Goal: Transaction & Acquisition: Download file/media

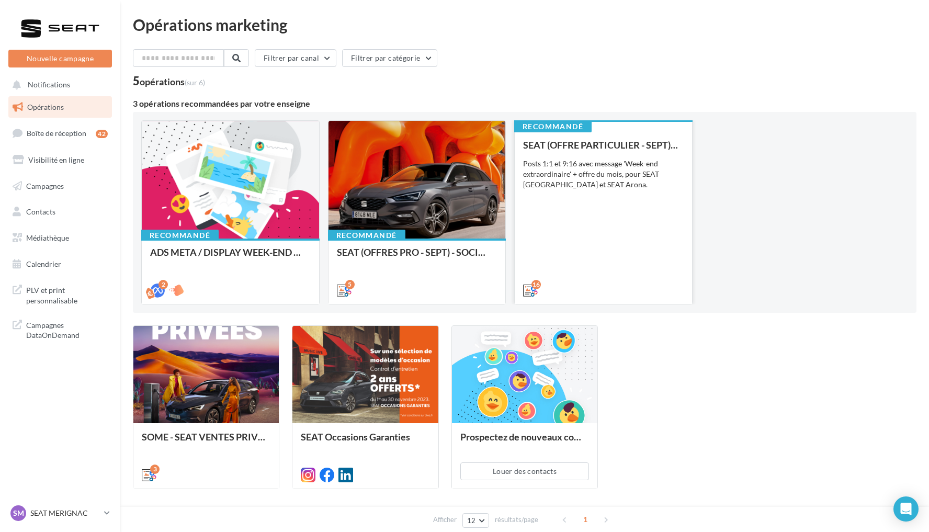
click at [640, 216] on div "SEAT (OFFRE PARTICULIER - SEPT) - SOCIAL MEDIA Posts 1:1 et 9:16 avec message '…" at bounding box center [603, 217] width 161 height 155
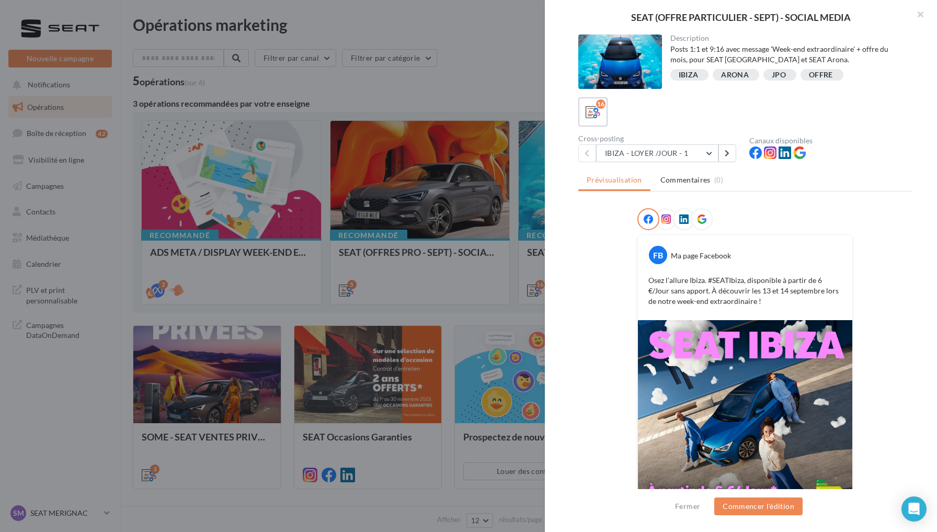
click at [680, 218] on icon at bounding box center [684, 218] width 9 height 9
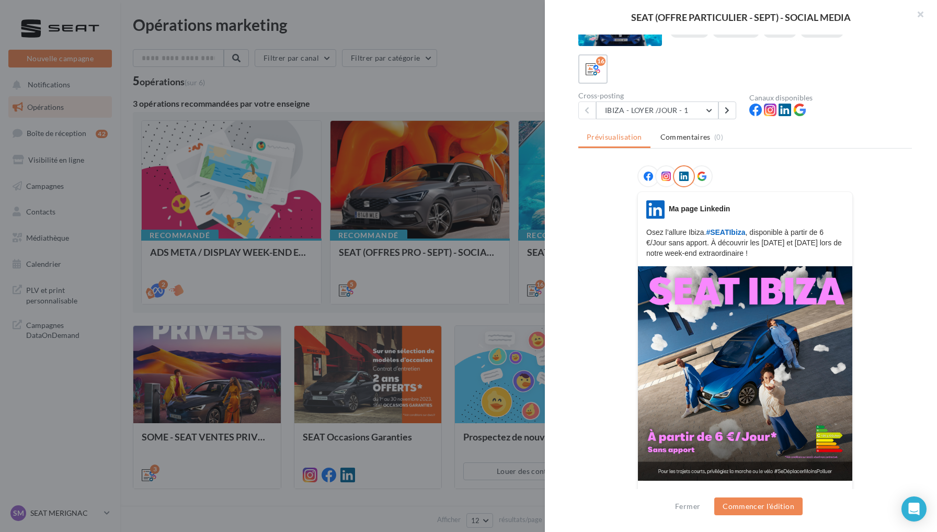
click at [699, 182] on div at bounding box center [702, 176] width 22 height 22
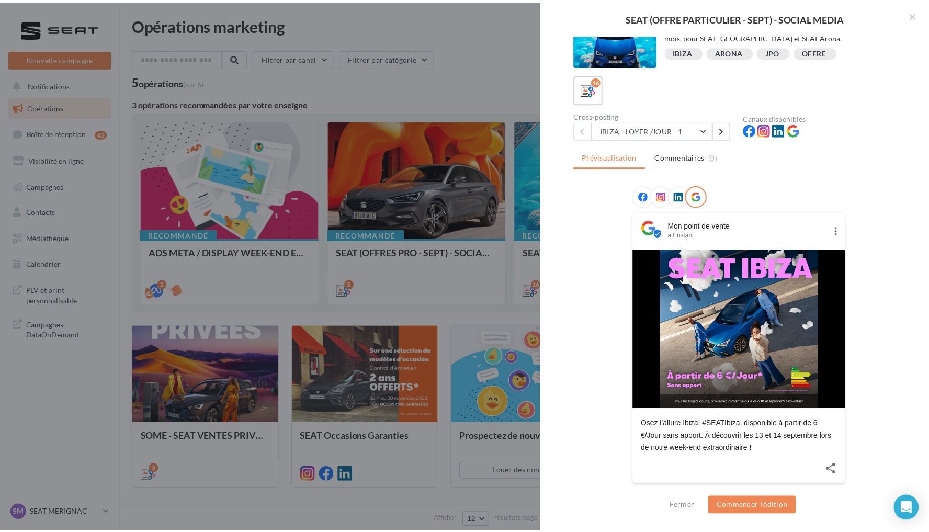
scroll to position [22, 0]
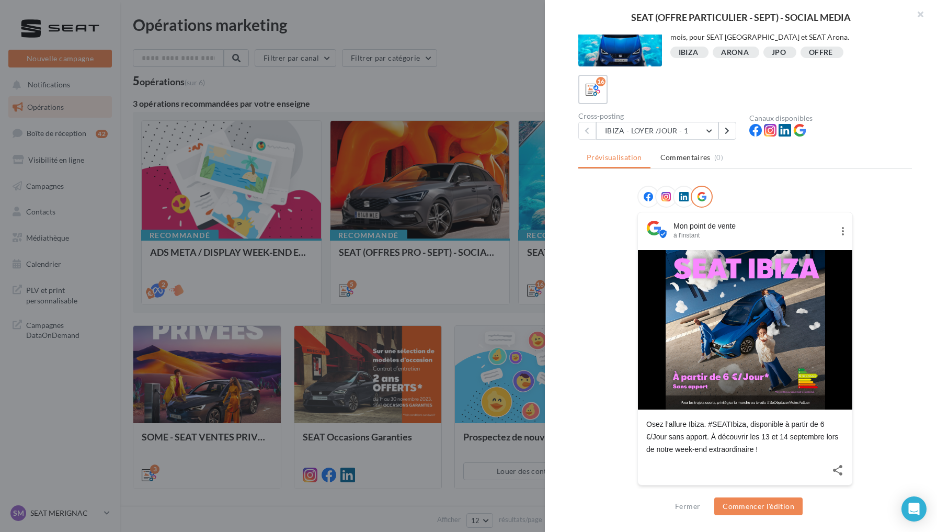
click at [688, 49] on div "IBIZA" at bounding box center [689, 53] width 20 height 8
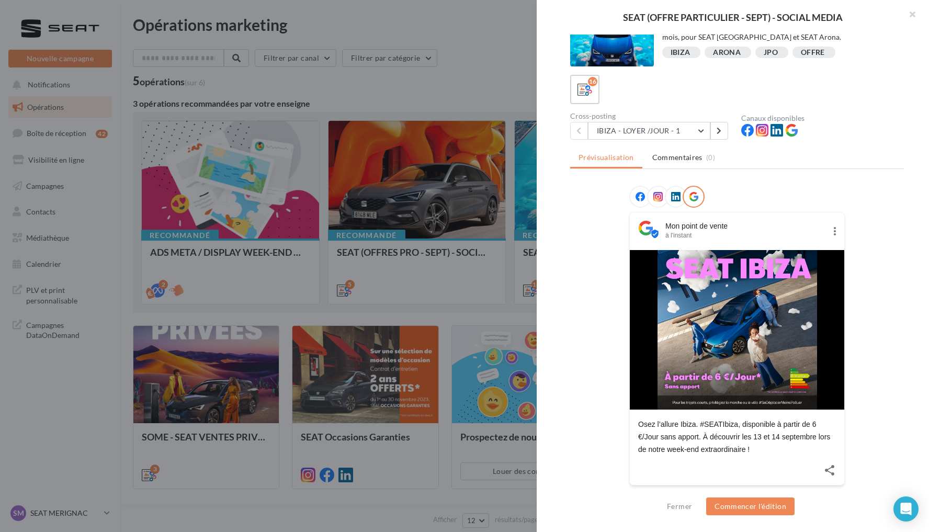
click at [482, 80] on div at bounding box center [464, 266] width 929 height 532
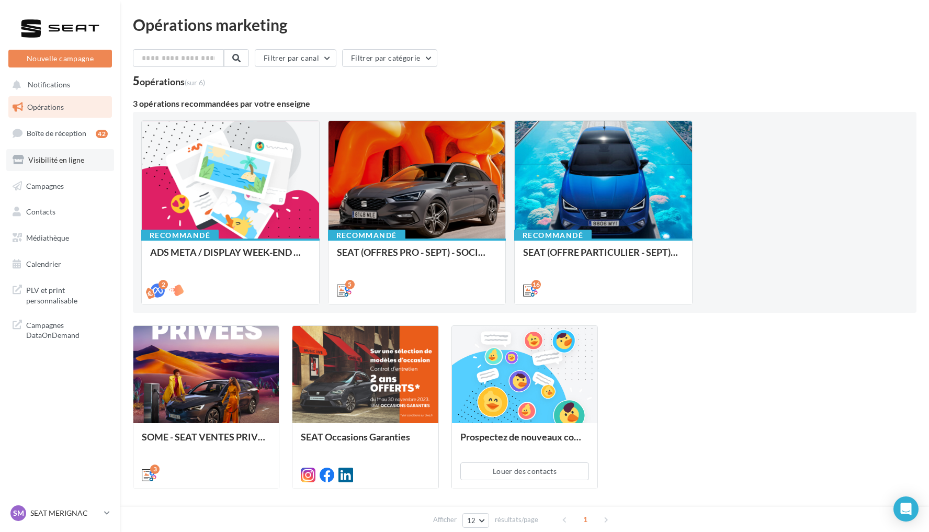
click at [77, 155] on span "Visibilité en ligne" at bounding box center [56, 159] width 56 height 9
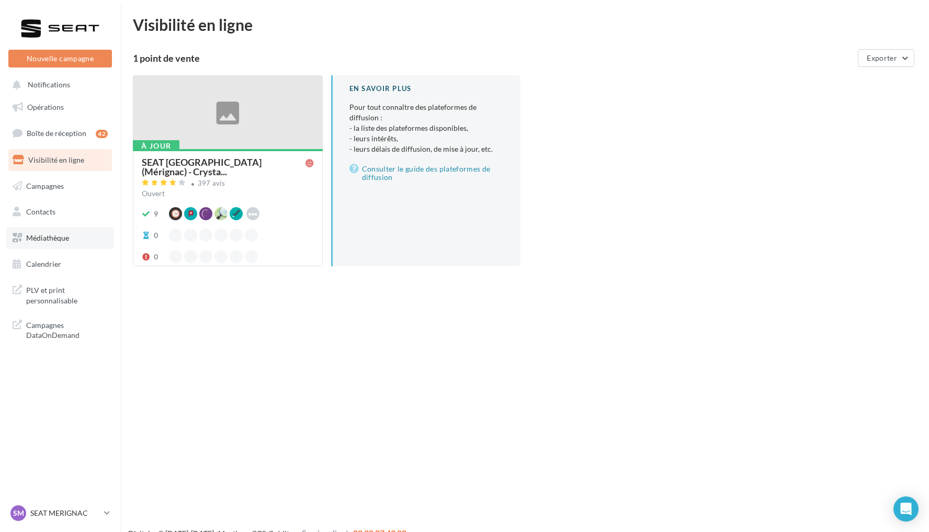
click at [76, 240] on link "Médiathèque" at bounding box center [60, 238] width 108 height 22
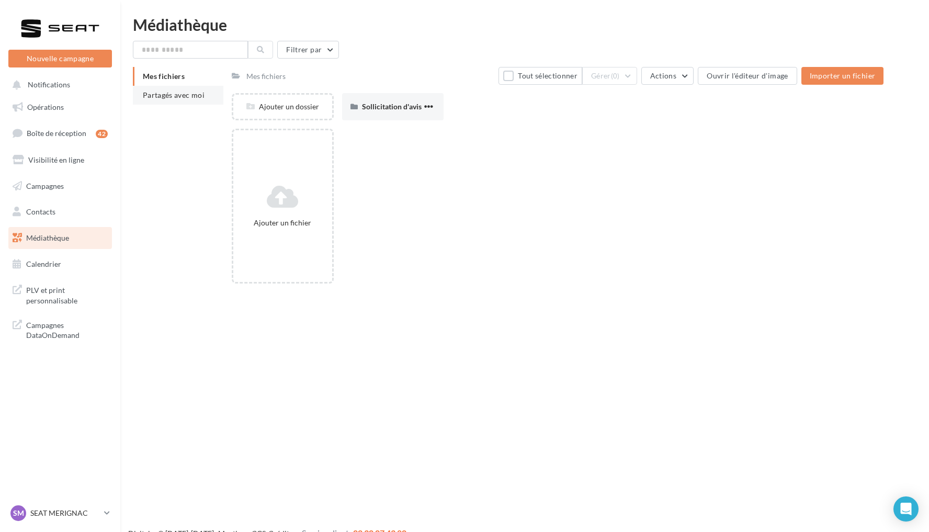
click at [183, 98] on span "Partagés avec moi" at bounding box center [174, 95] width 62 height 9
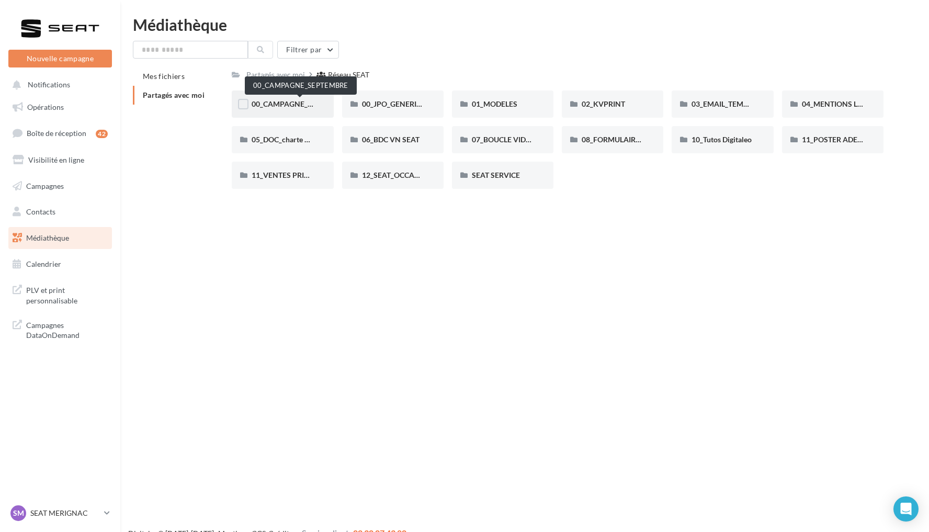
click at [300, 106] on span "00_CAMPAGNE_SEPTEMBRE" at bounding box center [301, 103] width 98 height 9
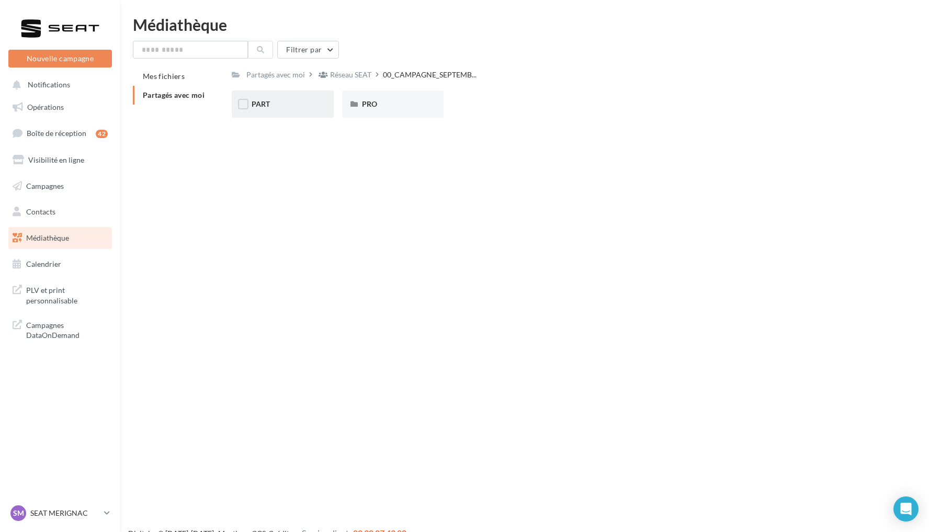
click at [324, 96] on div "PART" at bounding box center [282, 104] width 101 height 27
click at [504, 104] on div "IBIZA" at bounding box center [503, 104] width 62 height 10
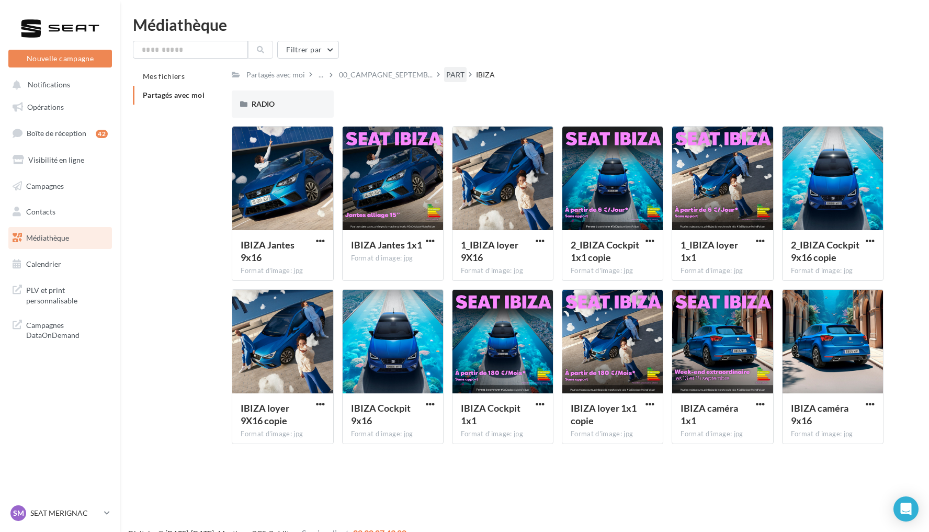
click at [460, 75] on div "PART" at bounding box center [455, 75] width 18 height 10
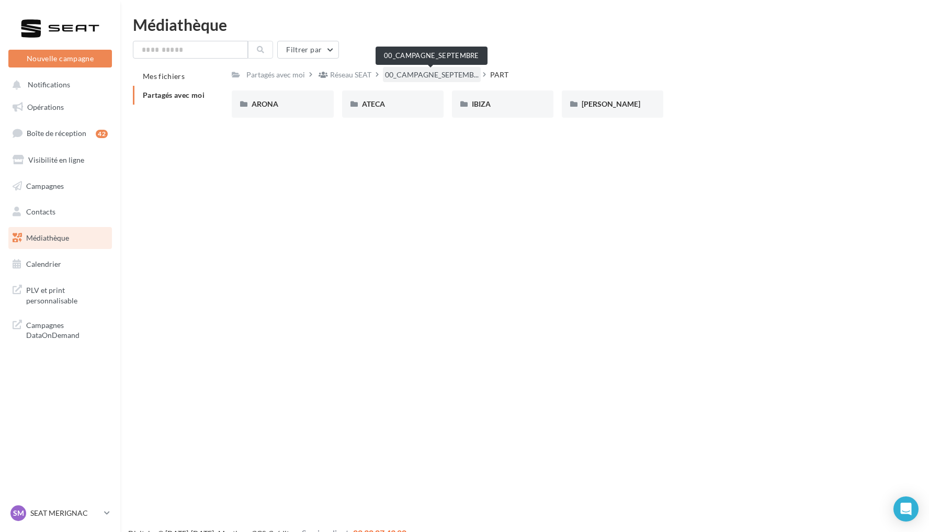
click at [465, 77] on span "00_CAMPAGNE_SEPTEMB..." at bounding box center [432, 75] width 94 height 10
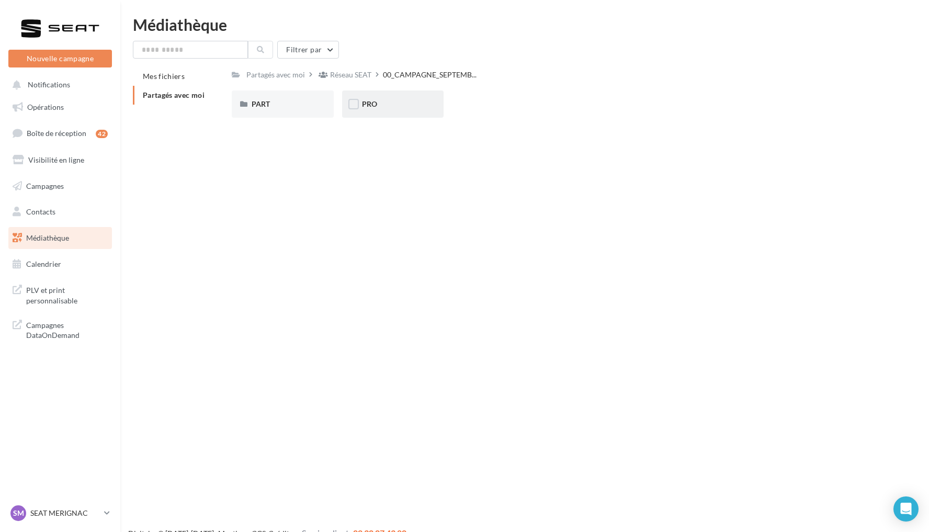
click at [403, 104] on div "PRO" at bounding box center [393, 104] width 62 height 10
click at [526, 105] on div "IBIZA" at bounding box center [503, 104] width 62 height 10
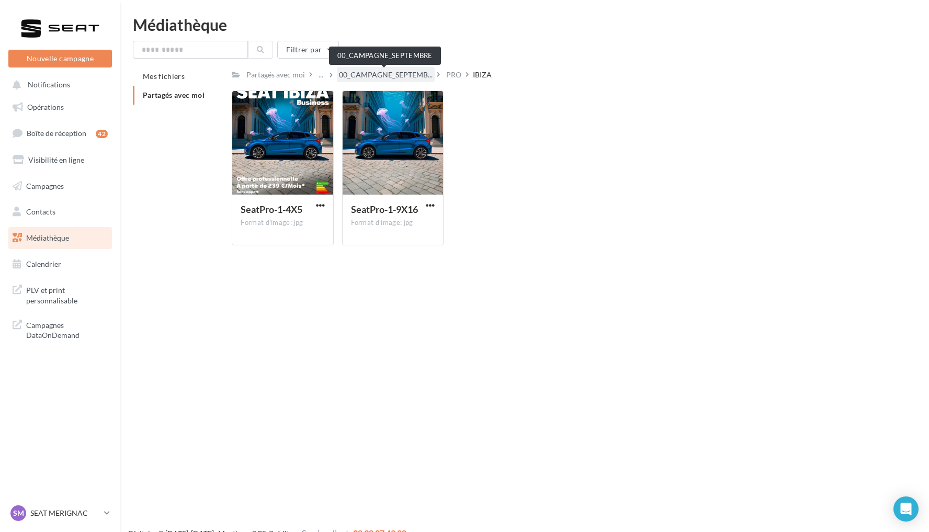
click at [420, 78] on span "00_CAMPAGNE_SEPTEMB..." at bounding box center [386, 75] width 94 height 10
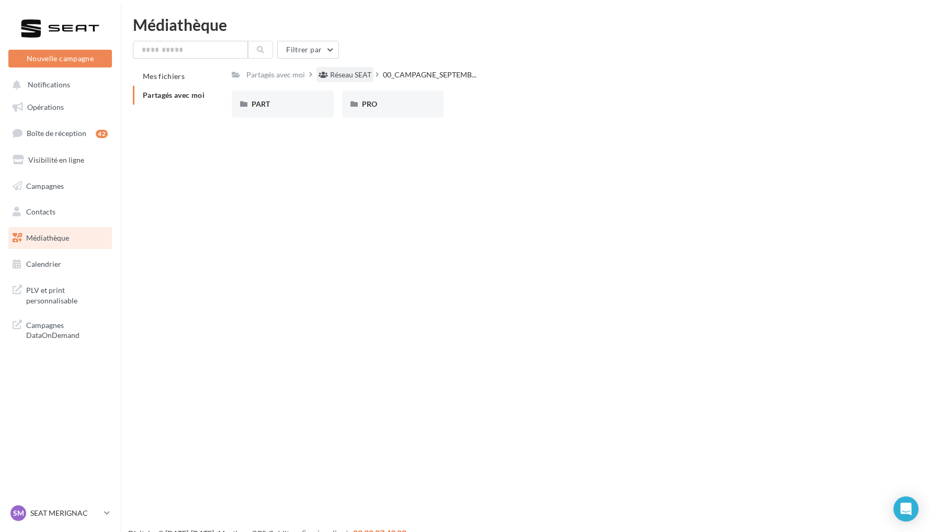
click at [350, 76] on div "Réseau SEAT" at bounding box center [350, 75] width 41 height 10
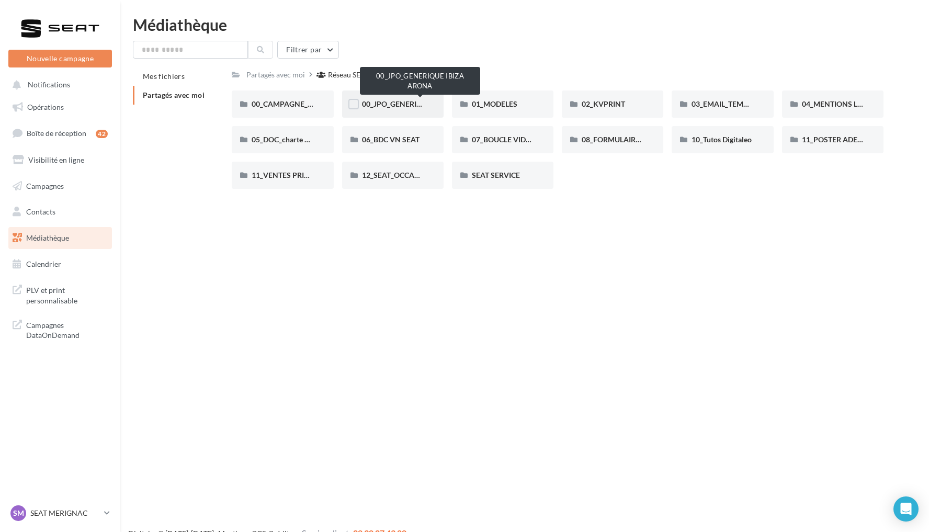
click at [397, 105] on span "00_JPO_GENERIQUE IBIZA ARONA" at bounding box center [421, 103] width 118 height 9
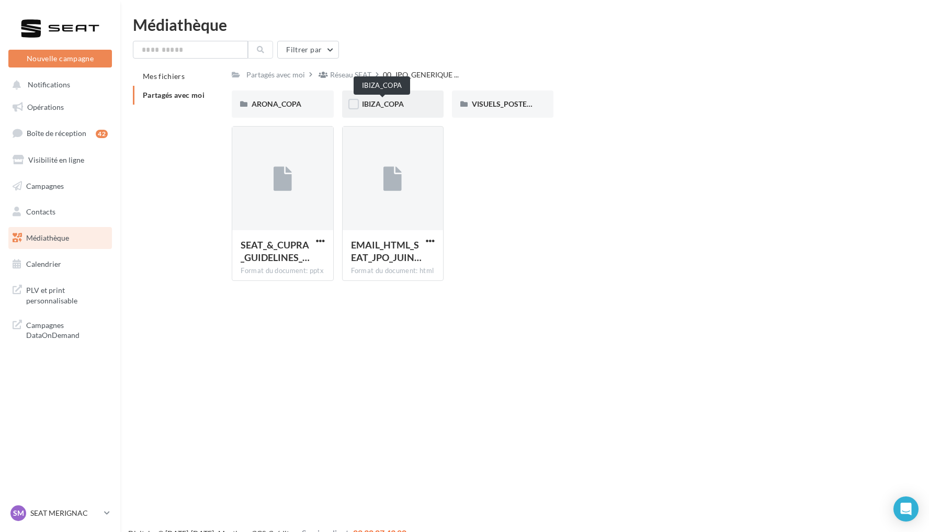
click at [396, 105] on span "IBIZA_COPA" at bounding box center [383, 103] width 42 height 9
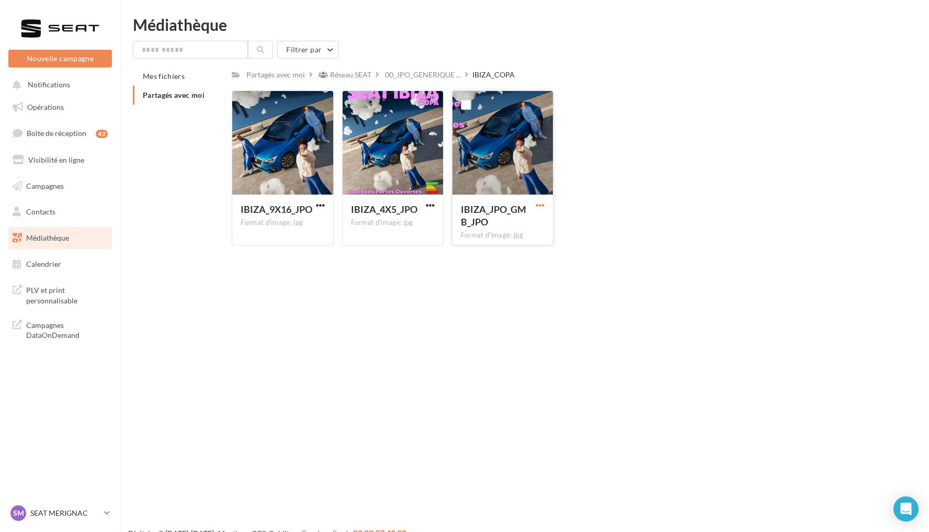
click at [543, 205] on span "button" at bounding box center [540, 205] width 9 height 9
click at [526, 221] on button "Télécharger" at bounding box center [494, 225] width 105 height 27
